Goal: Check status: Check status

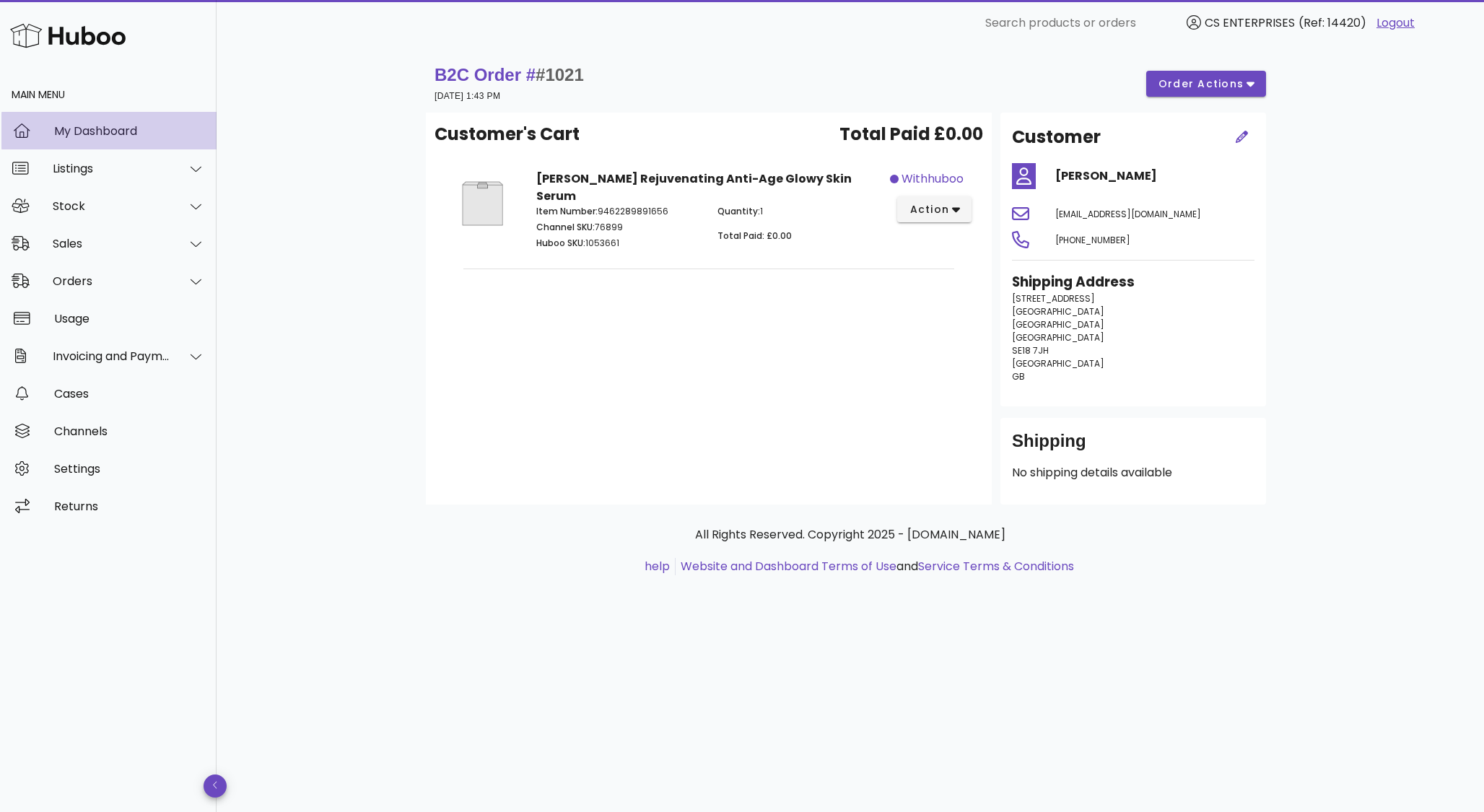
click at [96, 128] on div "My Dashboard" at bounding box center [130, 131] width 151 height 14
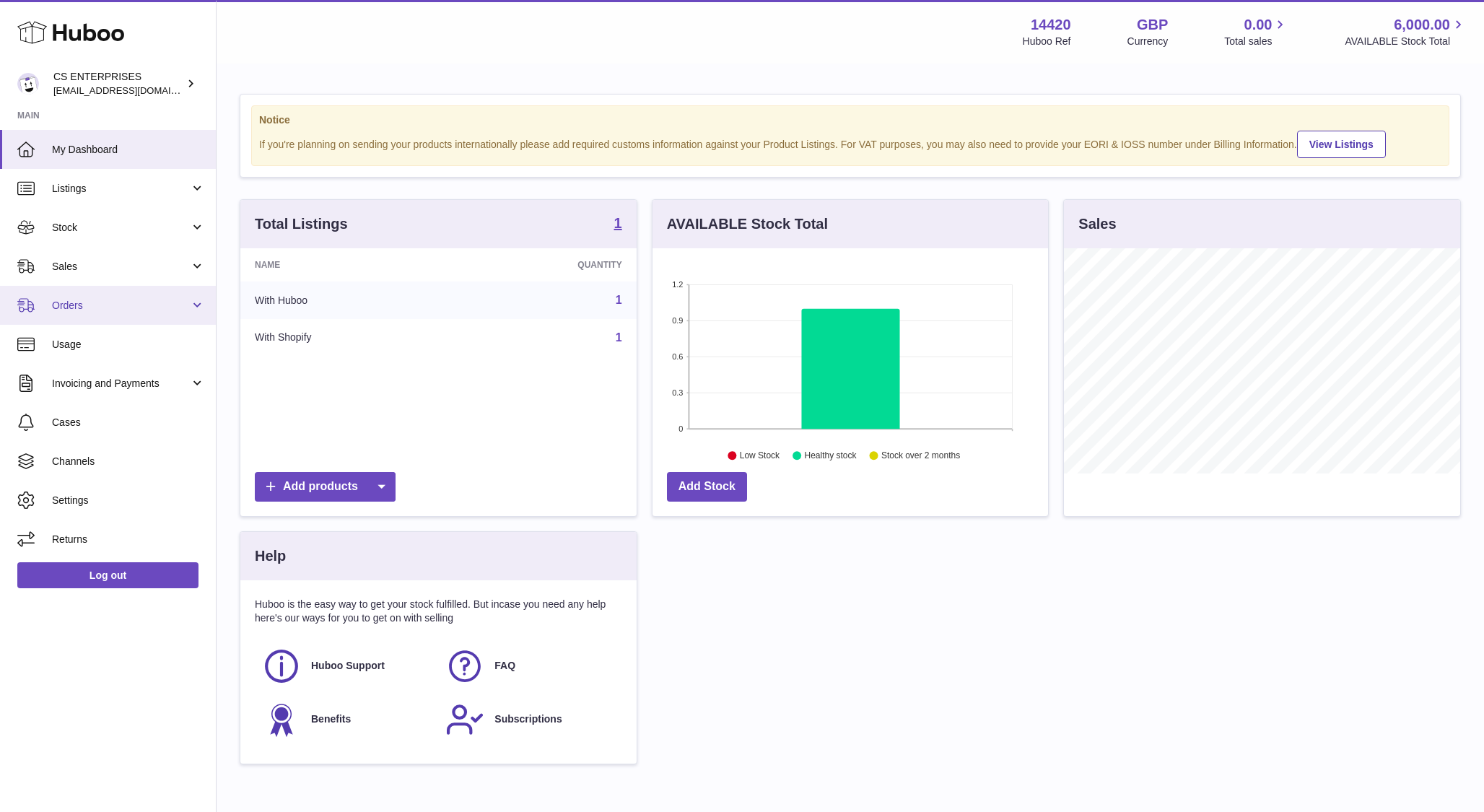
click at [161, 300] on span "Orders" at bounding box center [121, 305] width 138 height 14
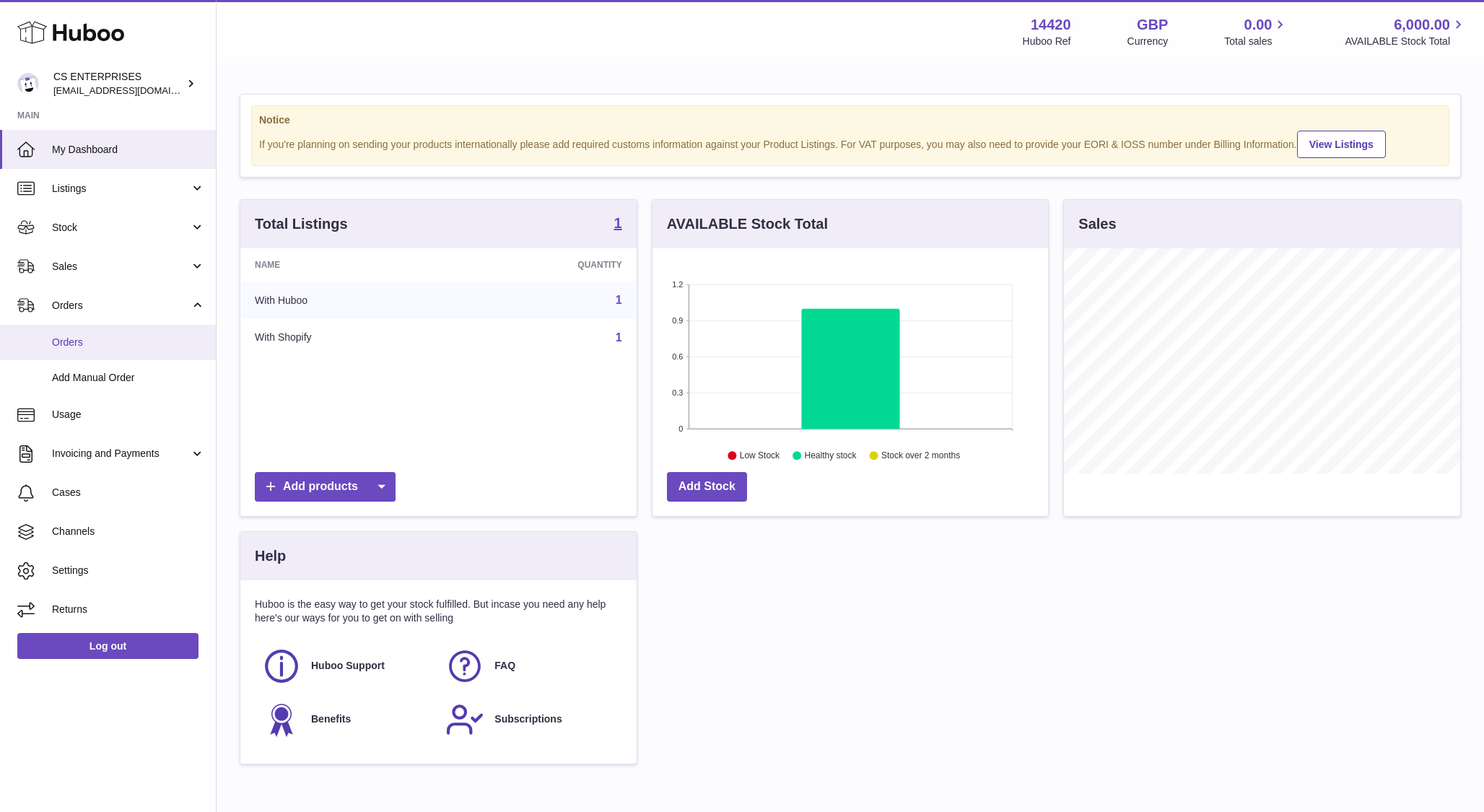
click at [108, 348] on span "Orders" at bounding box center [128, 342] width 153 height 14
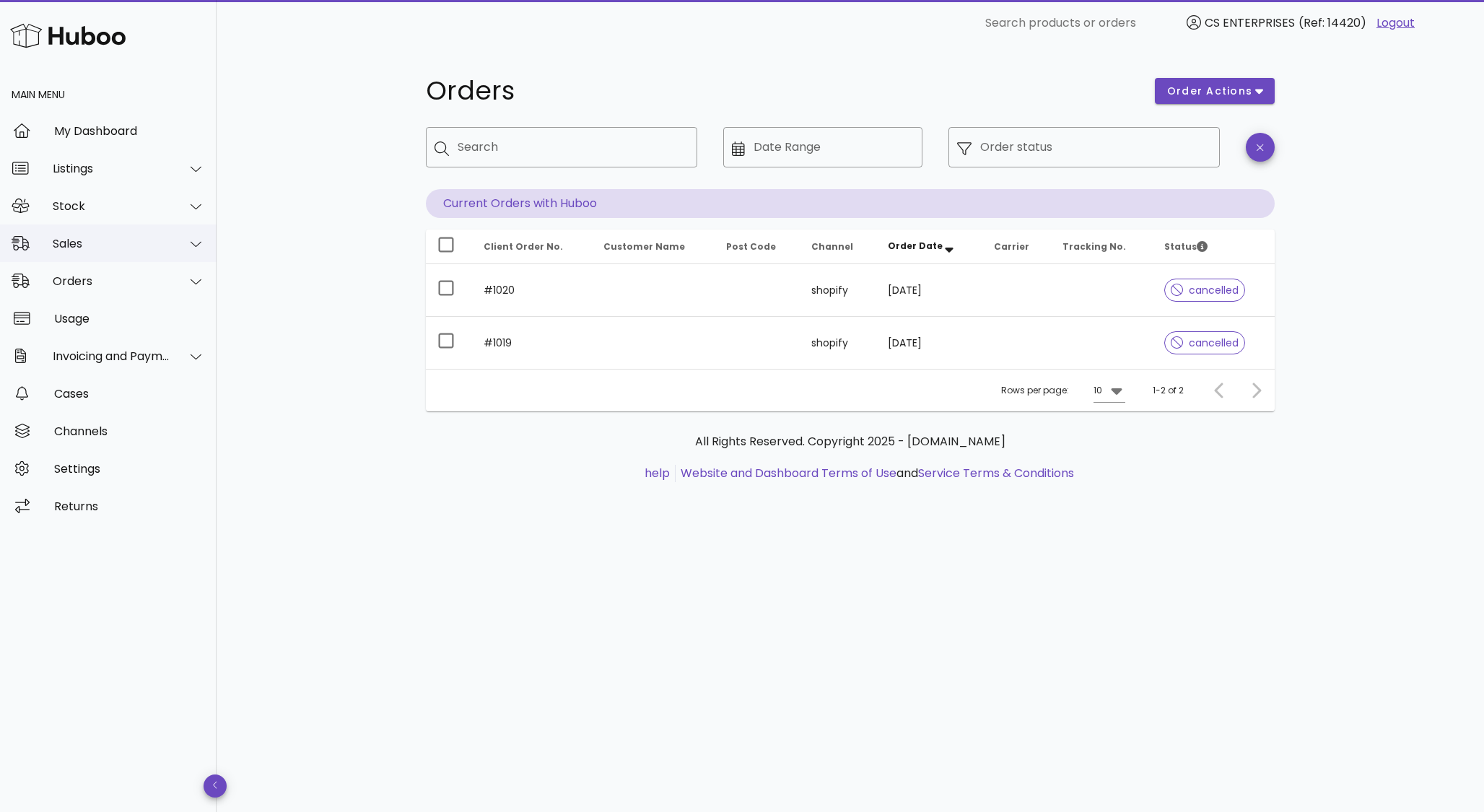
click at [96, 240] on div "Sales" at bounding box center [111, 243] width 118 height 14
click at [76, 271] on div "Sales" at bounding box center [128, 279] width 153 height 31
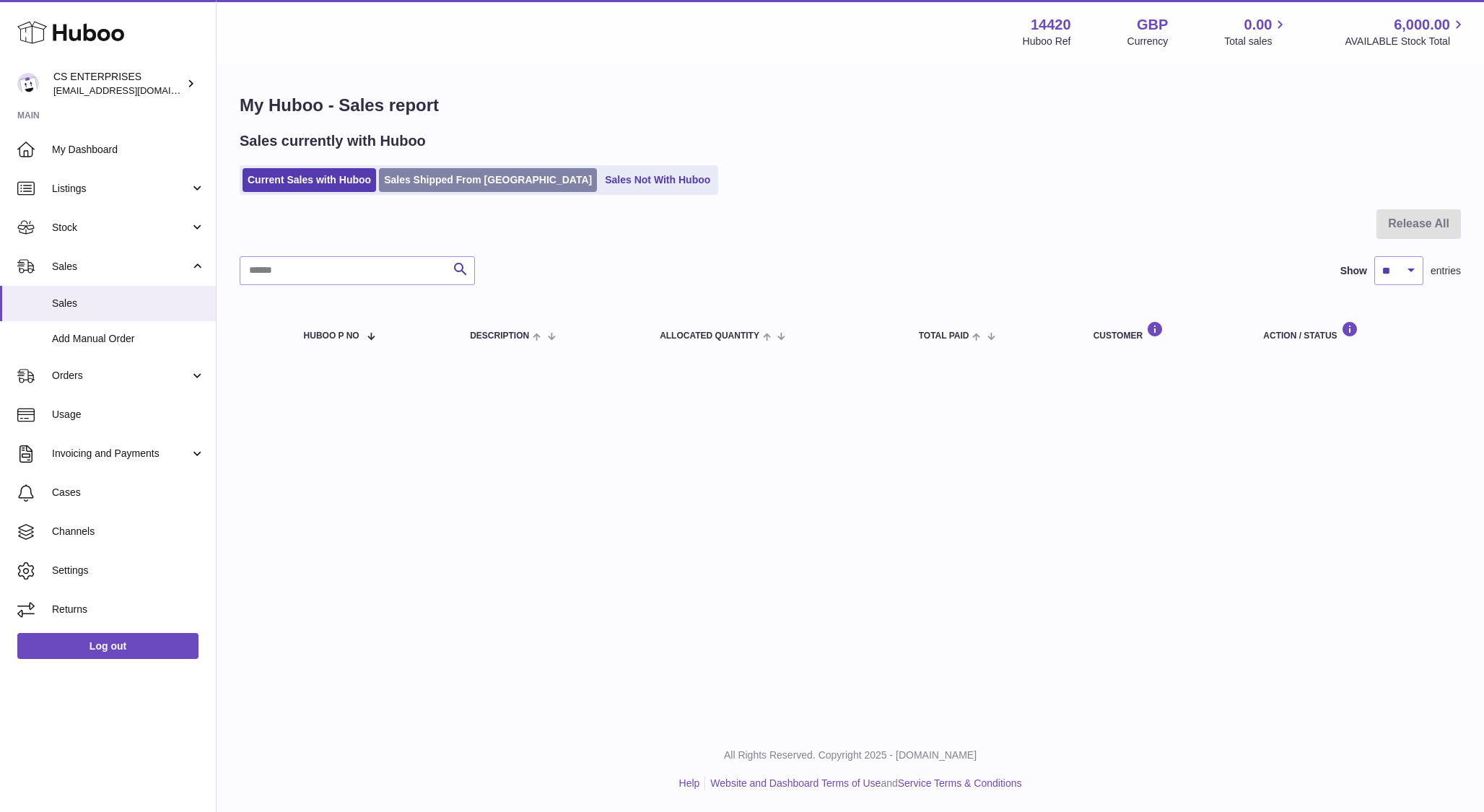
click at [442, 186] on link "Sales Shipped From Huboo" at bounding box center [488, 179] width 218 height 24
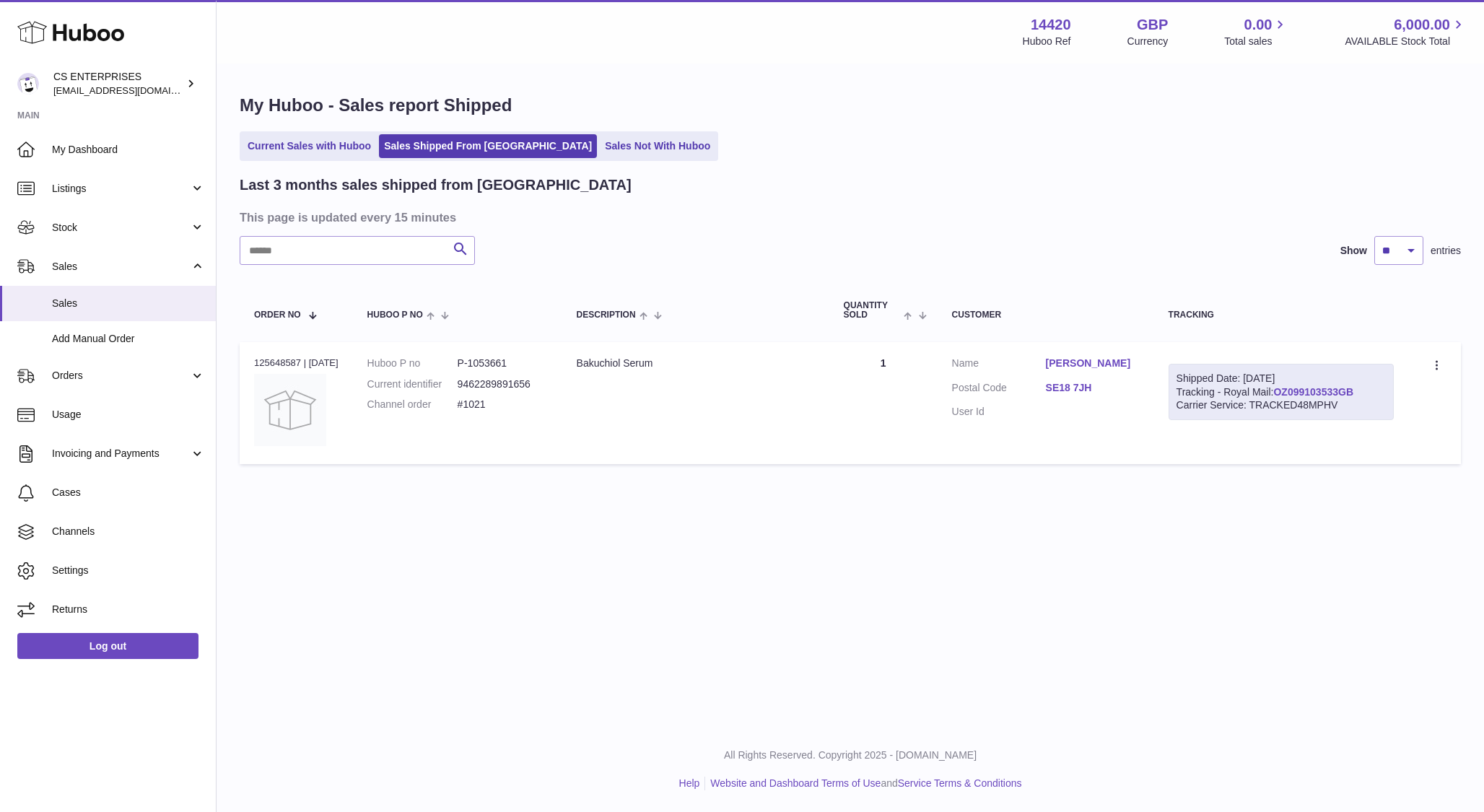
drag, startPoint x: 1373, startPoint y: 389, endPoint x: 1285, endPoint y: 391, distance: 88.0
click at [1285, 391] on div "Shipped Date: 30th Sep 2025 Tracking - Royal Mail: OZ099103533GB Carrier Servic…" at bounding box center [1281, 392] width 225 height 57
click at [1276, 462] on td "Shipped Date: 30th Sep 2025 Tracking - Royal Mail: OZ099103533GB Carrier Servic…" at bounding box center [1281, 403] width 254 height 122
click at [295, 407] on img at bounding box center [290, 410] width 72 height 72
click at [600, 150] on link "Sales Not With Huboo" at bounding box center [658, 145] width 116 height 24
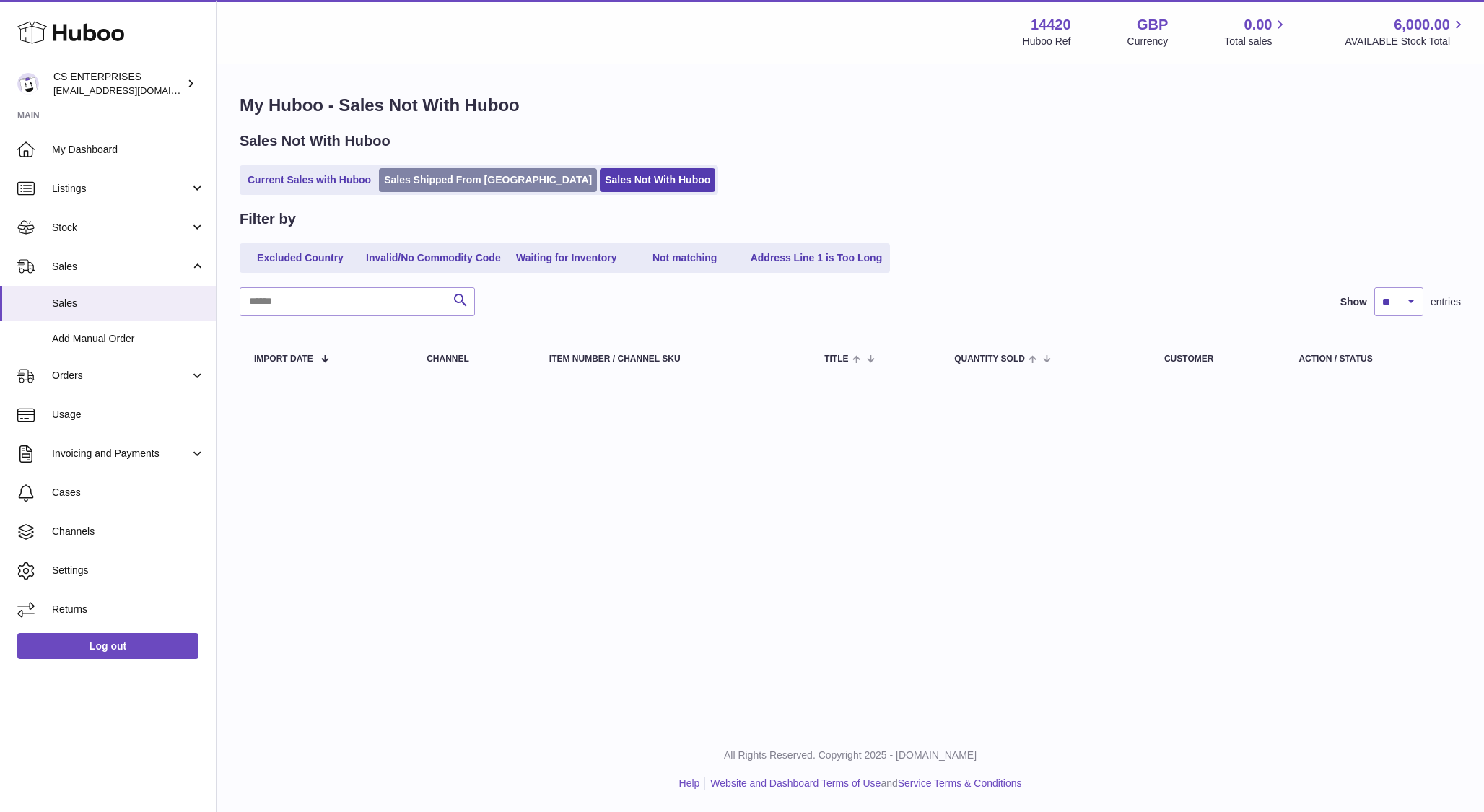
click at [425, 179] on link "Sales Shipped From [GEOGRAPHIC_DATA]" at bounding box center [488, 179] width 218 height 24
